Goal: Navigation & Orientation: Find specific page/section

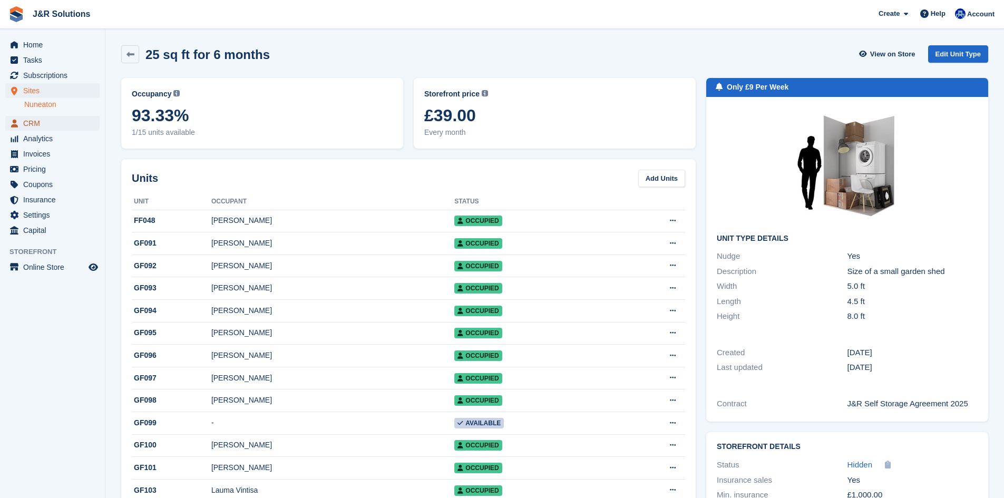
click at [85, 124] on span "CRM" at bounding box center [54, 123] width 63 height 15
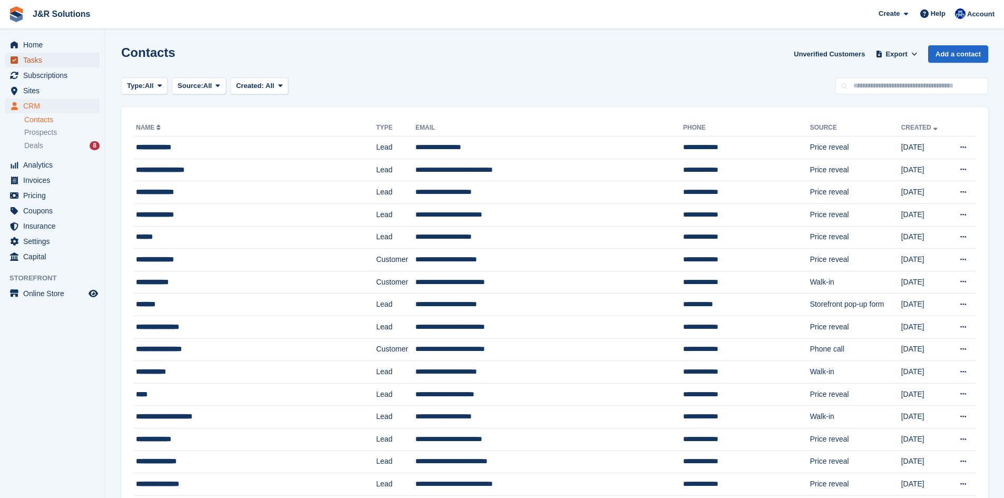
click at [21, 57] on link "Tasks" at bounding box center [52, 60] width 94 height 15
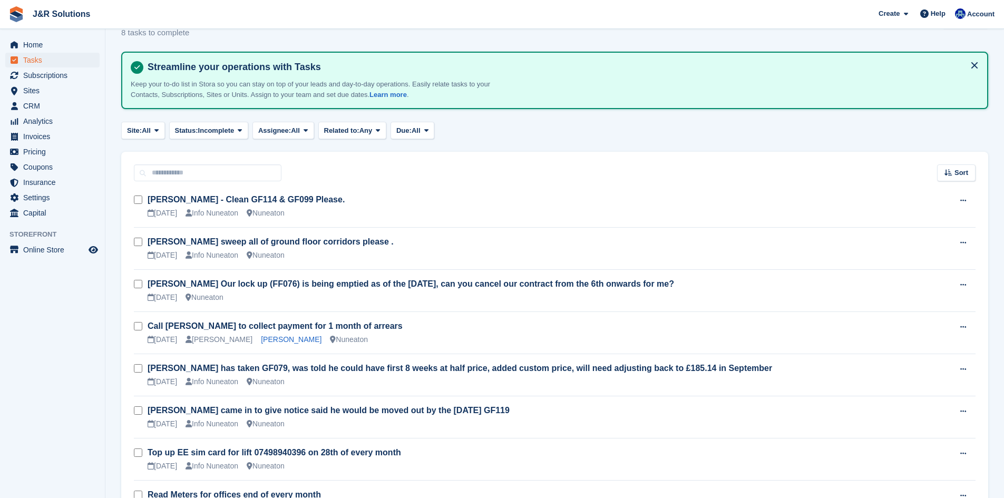
scroll to position [53, 0]
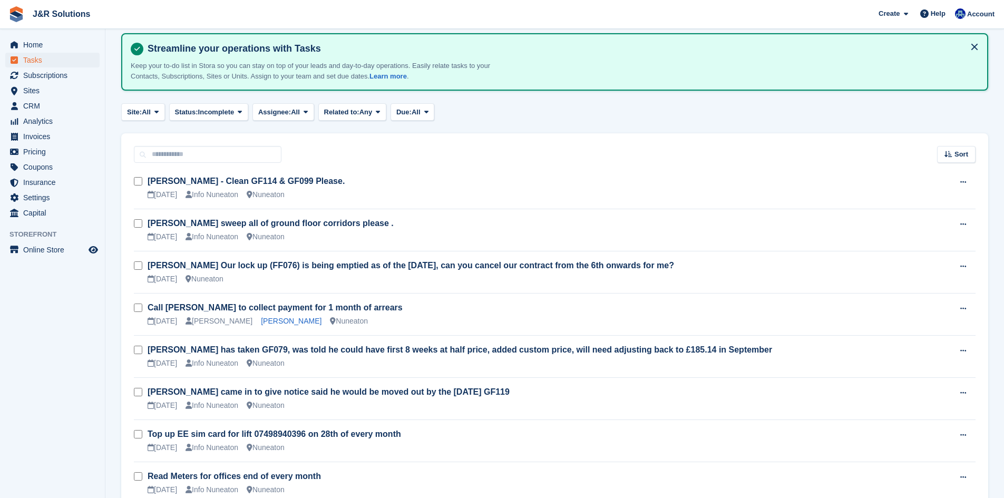
click at [471, 108] on div "Site: All All Nuneaton None Status: Incomplete All Complete Incomplete Assignee…" at bounding box center [554, 111] width 867 height 17
click at [53, 76] on span "Subscriptions" at bounding box center [54, 75] width 63 height 15
